Goal: Task Accomplishment & Management: Complete application form

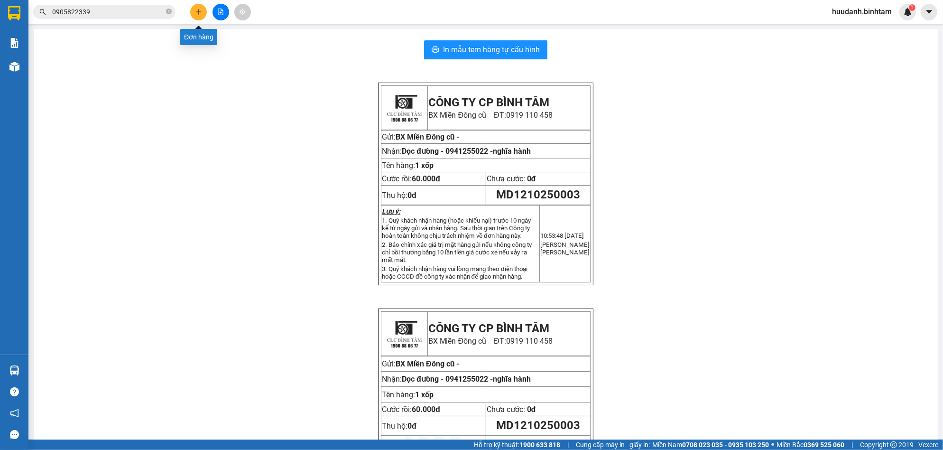
click at [201, 13] on icon "plus" at bounding box center [198, 12] width 7 height 7
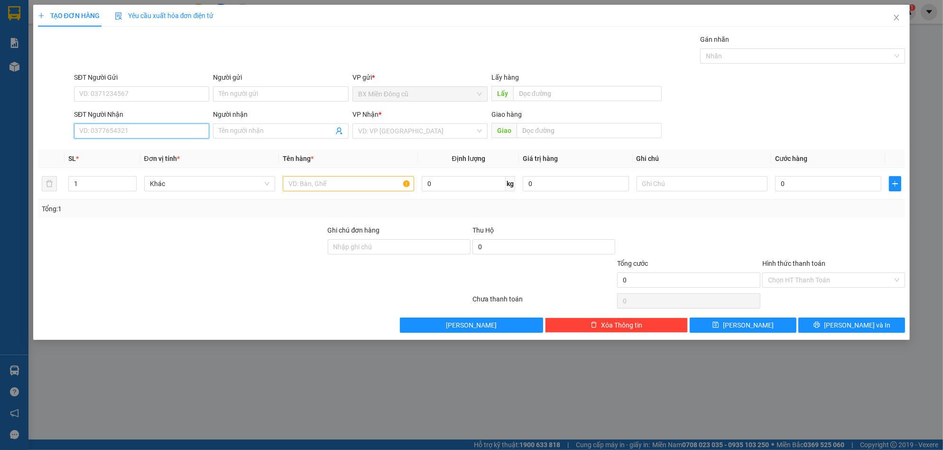
click at [177, 127] on input "SĐT Người Nhận" at bounding box center [141, 130] width 135 height 15
click at [163, 133] on input "SĐT Người Nhận" at bounding box center [141, 130] width 135 height 15
type input "0989409250"
click at [149, 152] on div "0989409250" at bounding box center [142, 150] width 124 height 10
type input "tịnh khê"
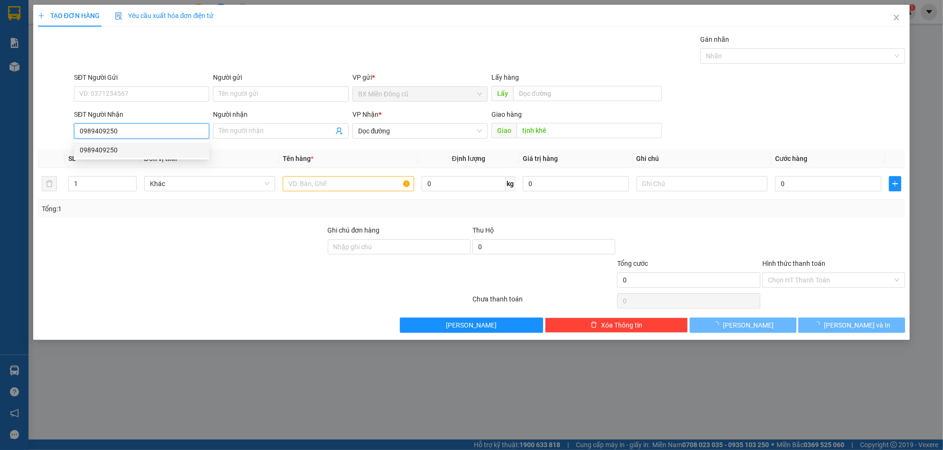
type input "80.000"
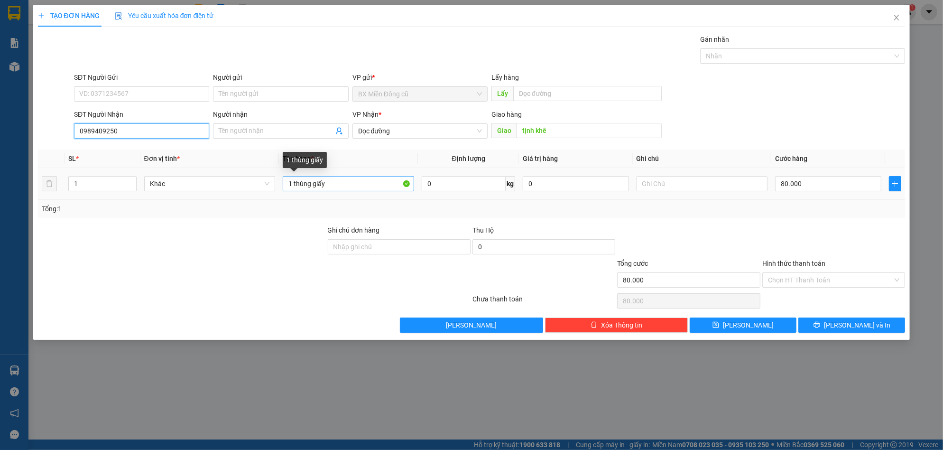
type input "0989409250"
click at [332, 187] on input "1 thùng giấy" at bounding box center [348, 183] width 131 height 15
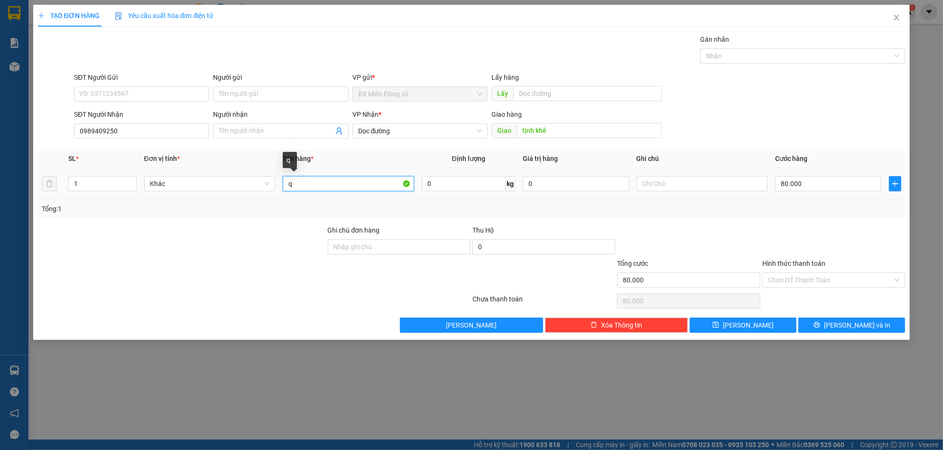
click at [333, 181] on input "q" at bounding box center [348, 183] width 131 height 15
paste input "ọ"
paste input "ắng"
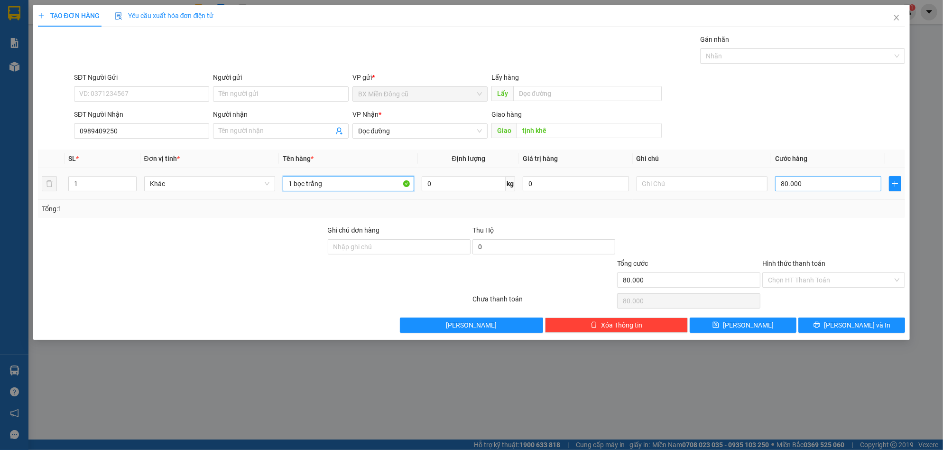
type input "1 bọc trắng"
click at [804, 185] on input "80.000" at bounding box center [828, 183] width 106 height 15
type input "5"
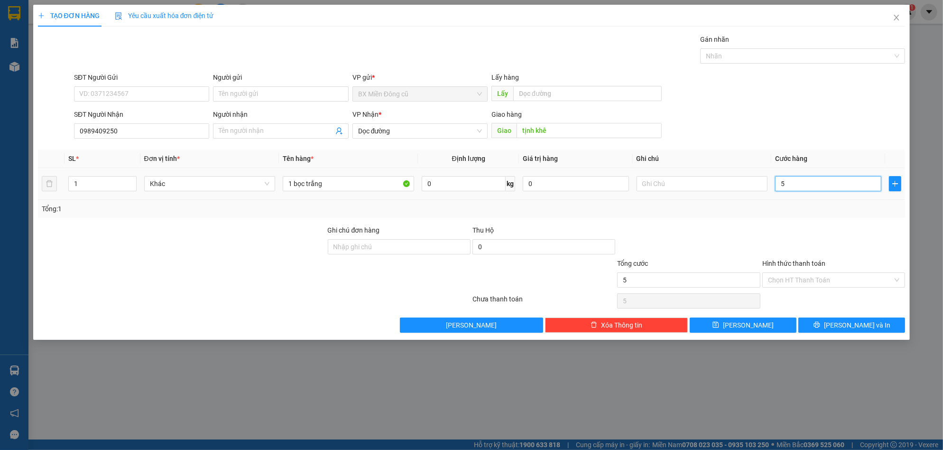
type input "50"
type input "500"
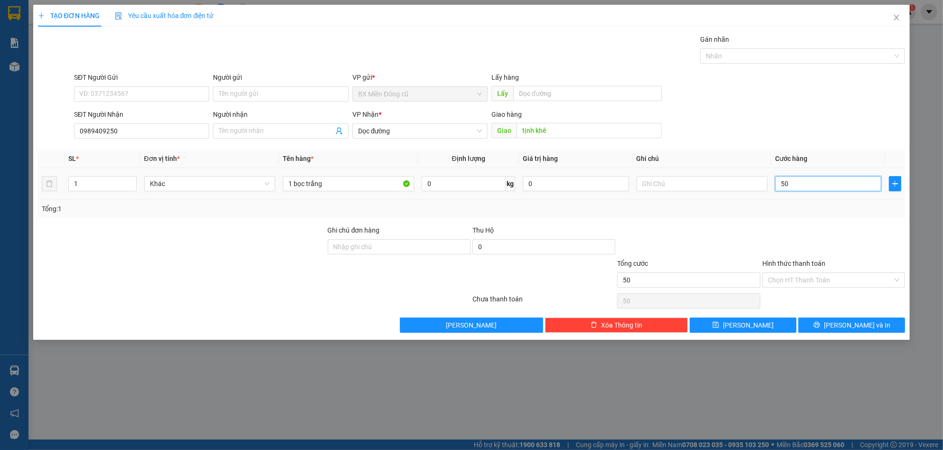
type input "500"
type input "5.000"
type input "50.000"
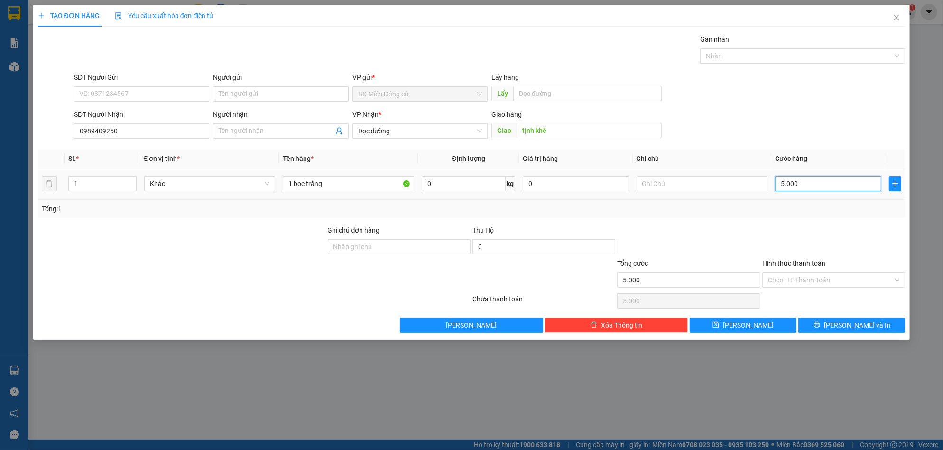
type input "50.000"
click at [826, 276] on input "Hình thức thanh toán" at bounding box center [830, 280] width 125 height 14
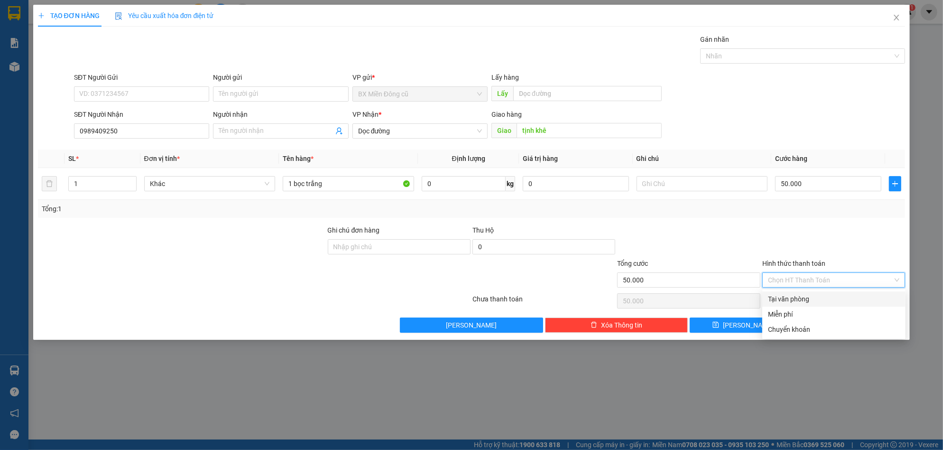
click at [788, 300] on div "Tại văn phòng" at bounding box center [834, 299] width 132 height 10
type input "0"
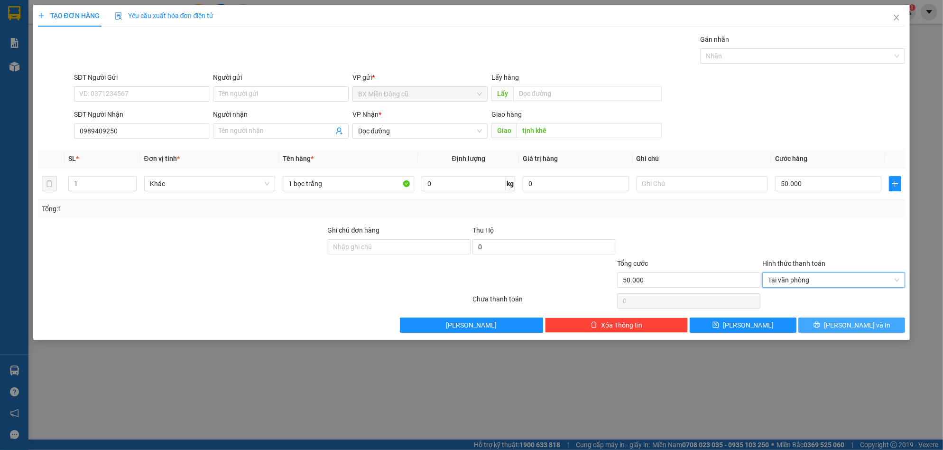
click at [815, 323] on button "[PERSON_NAME] và In" at bounding box center [851, 324] width 107 height 15
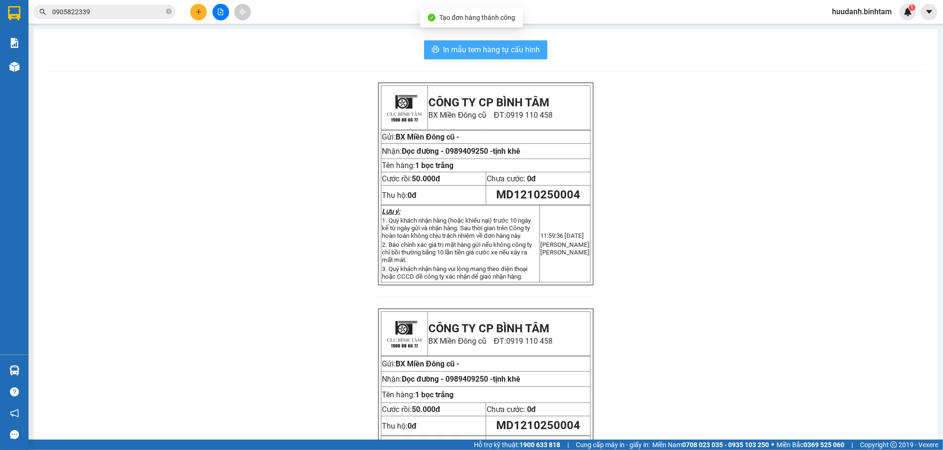
click at [517, 53] on span "In mẫu tem hàng tự cấu hình" at bounding box center [491, 50] width 97 height 12
